Goal: Task Accomplishment & Management: Use online tool/utility

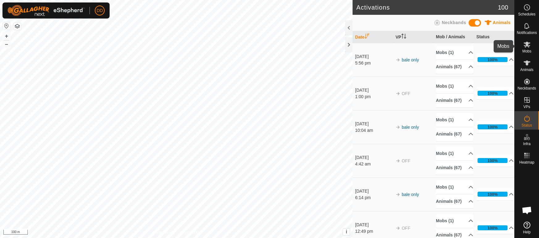
click at [529, 45] on icon at bounding box center [526, 44] width 7 height 7
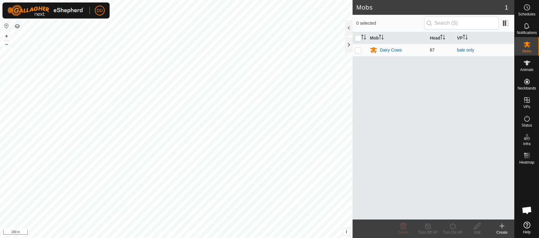
click at [357, 50] on p-checkbox at bounding box center [358, 50] width 6 height 5
checkbox input "true"
click at [427, 225] on line at bounding box center [427, 226] width 5 height 5
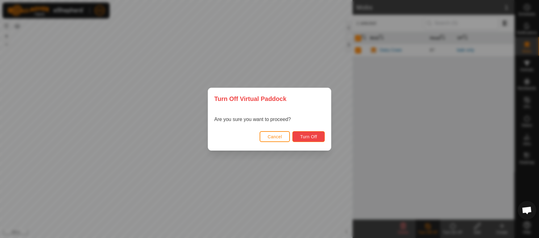
click at [318, 137] on button "Turn Off" at bounding box center [308, 136] width 32 height 11
